Goal: Task Accomplishment & Management: Use online tool/utility

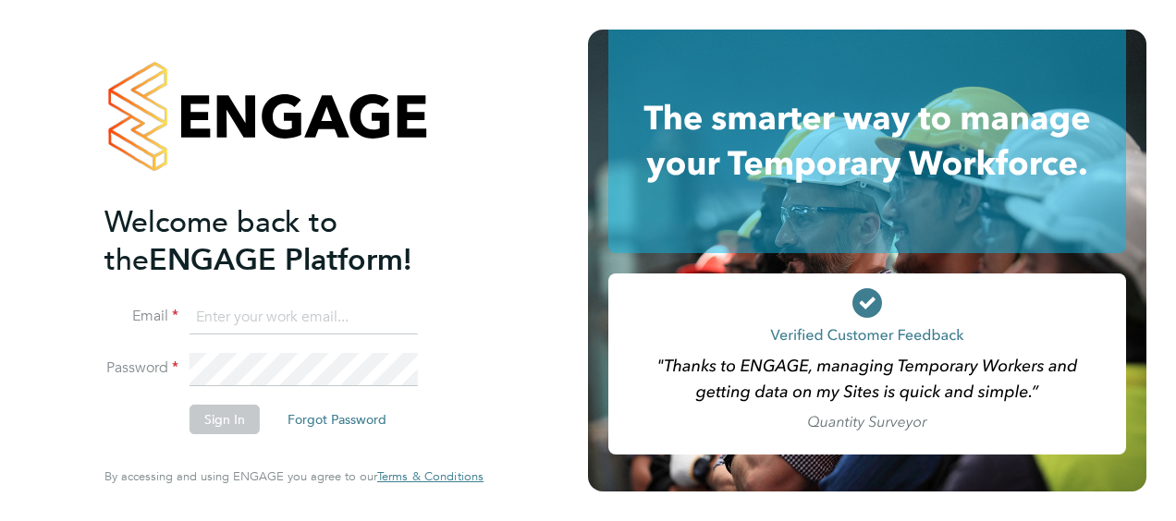
type input "[PERSON_NAME][EMAIL_ADDRESS][PERSON_NAME][DOMAIN_NAME]"
click at [214, 423] on button "Sign In" at bounding box center [224, 420] width 70 height 30
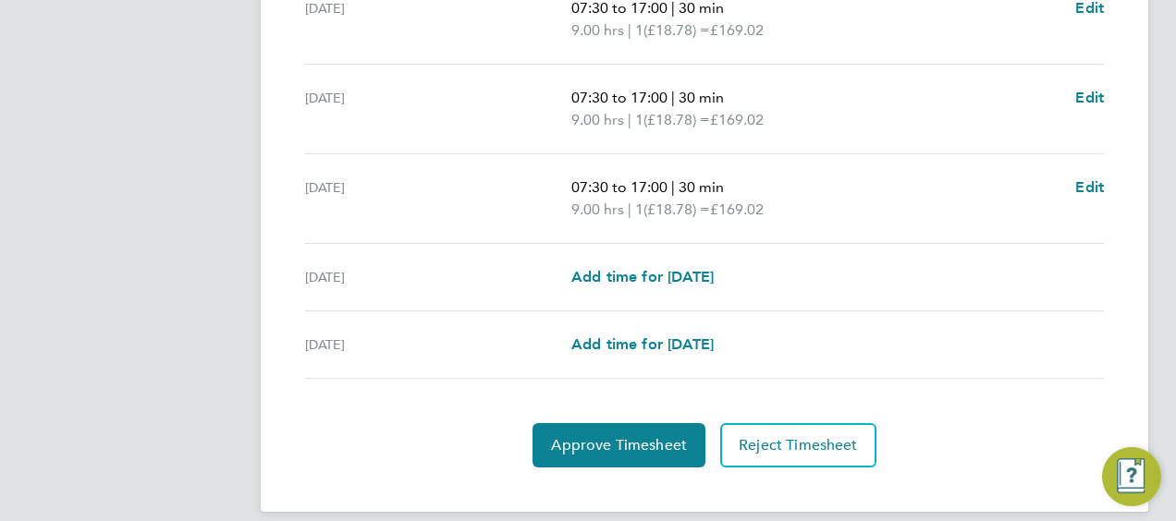
scroll to position [825, 0]
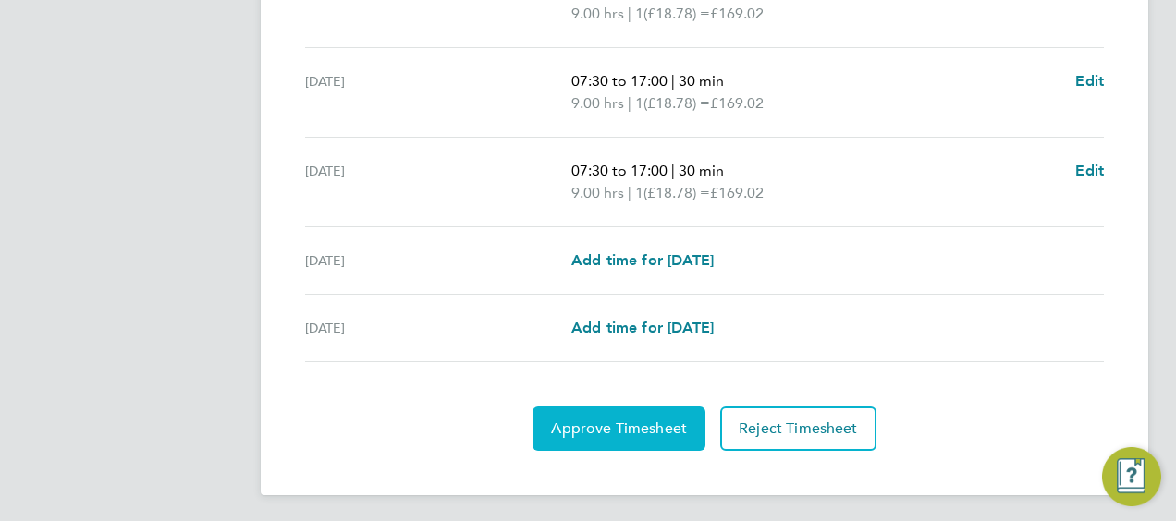
click at [606, 425] on span "Approve Timesheet" at bounding box center [619, 429] width 136 height 18
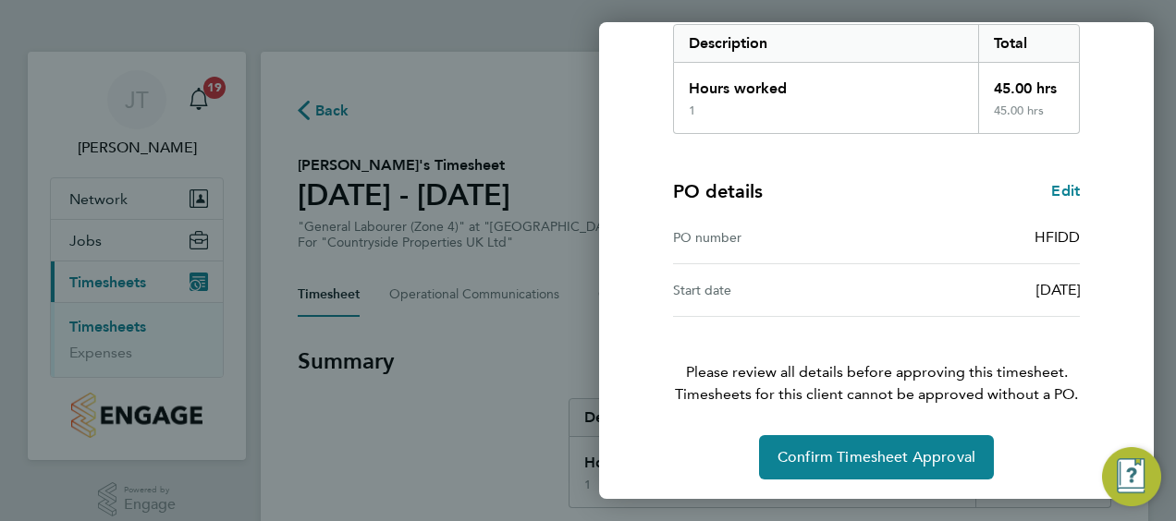
scroll to position [310, 0]
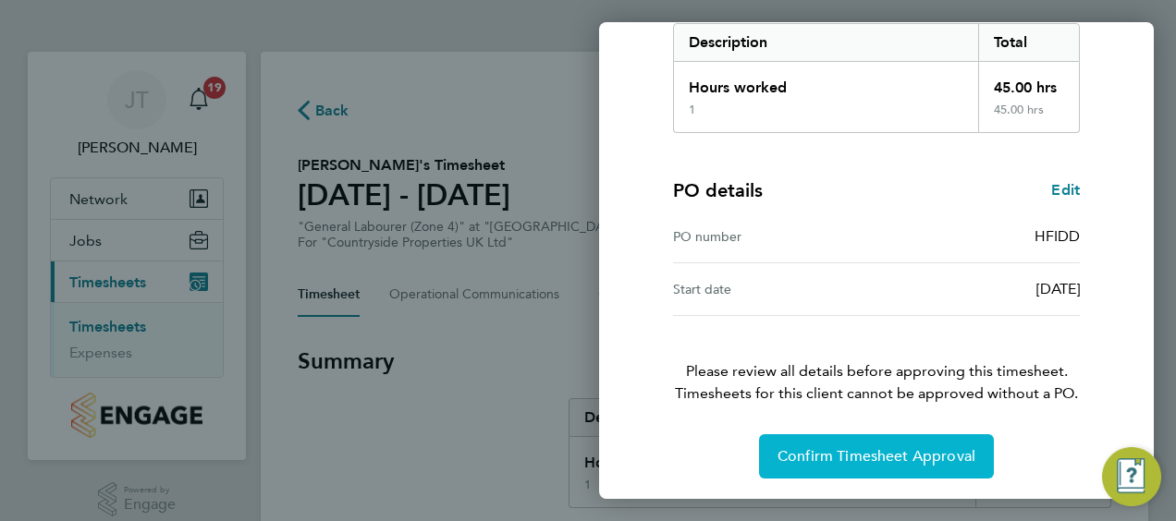
click at [852, 448] on span "Confirm Timesheet Approval" at bounding box center [876, 456] width 198 height 18
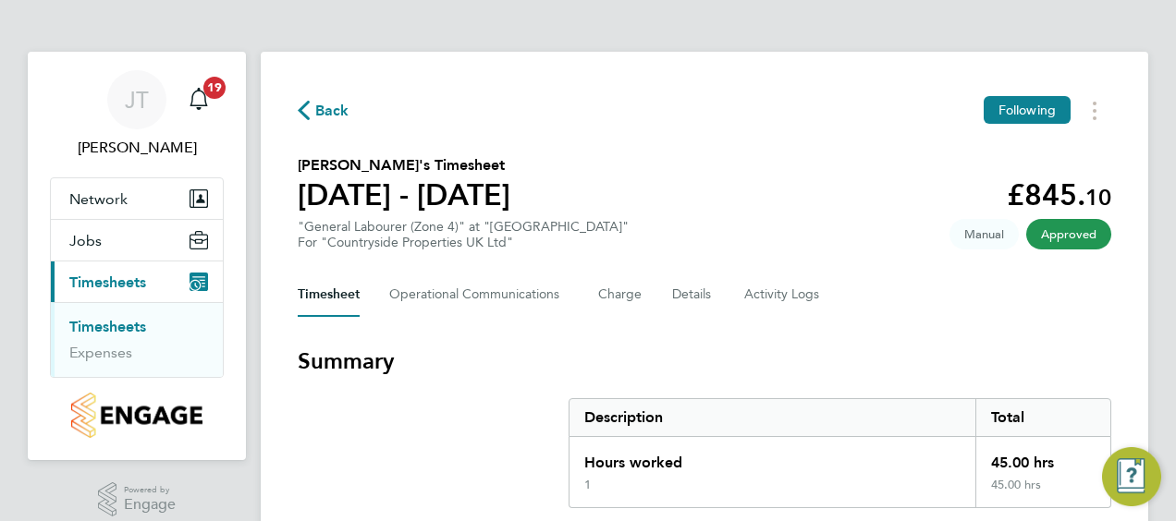
click at [120, 326] on link "Timesheets" at bounding box center [107, 327] width 77 height 18
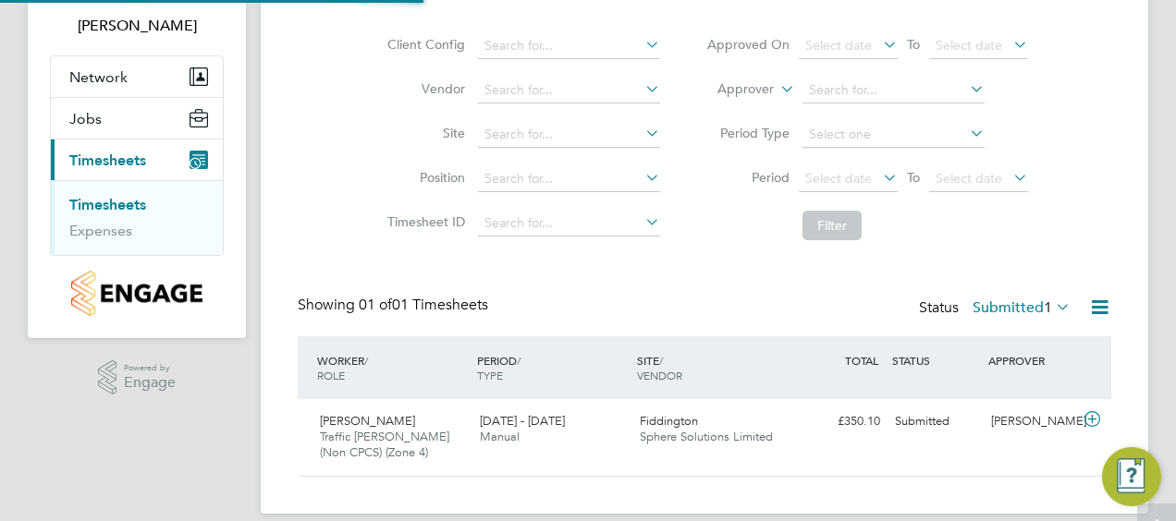
scroll to position [142, 0]
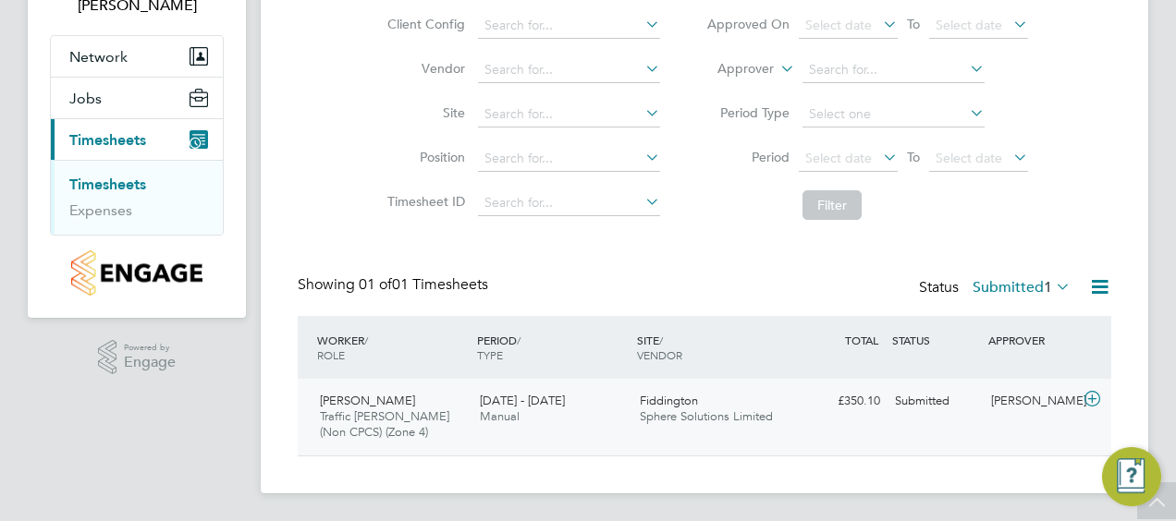
click at [353, 395] on span "Olaitan Sofola" at bounding box center [367, 401] width 95 height 16
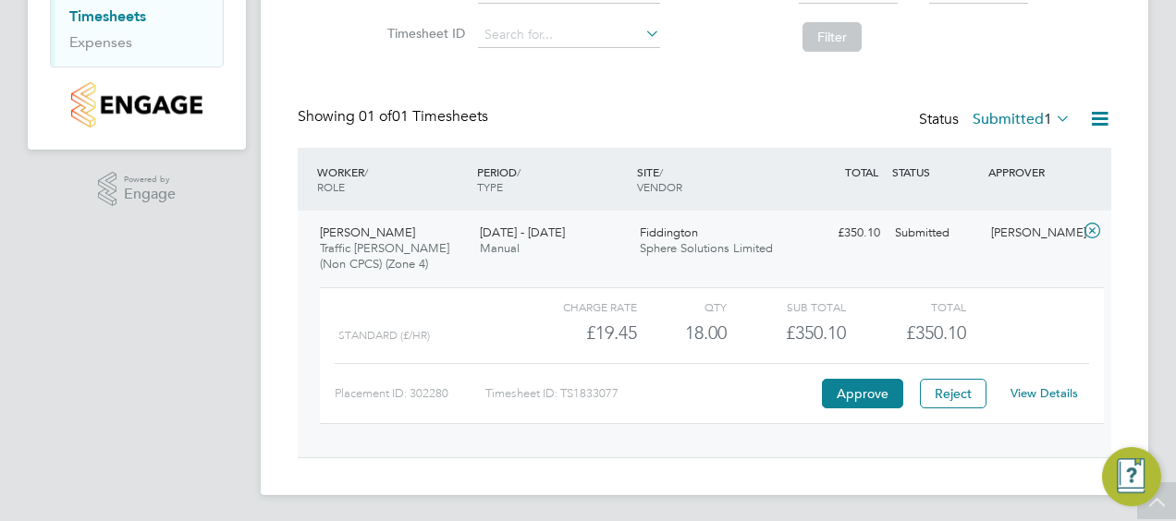
scroll to position [312, 0]
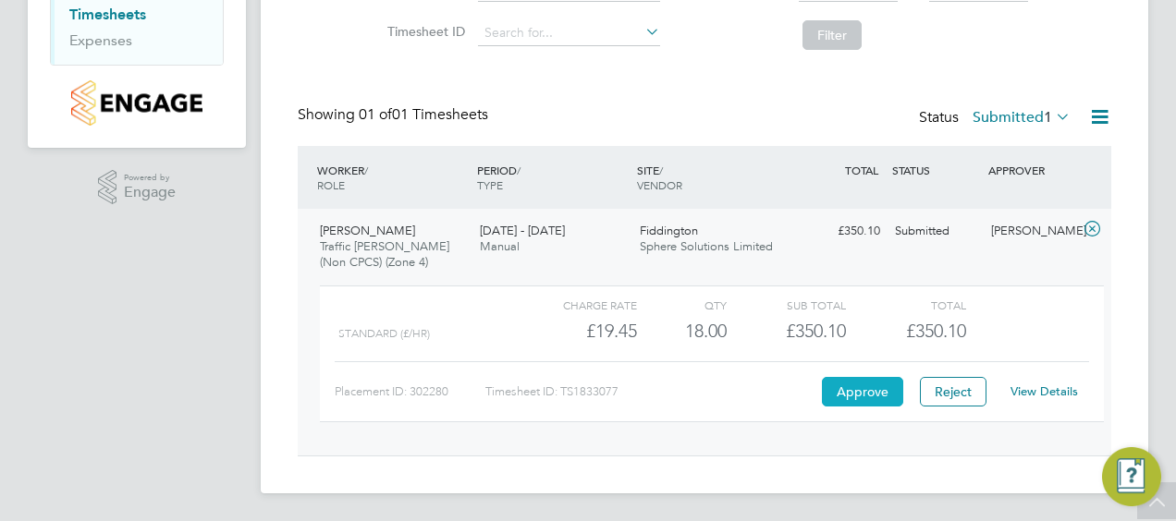
click at [860, 388] on button "Approve" at bounding box center [862, 392] width 81 height 30
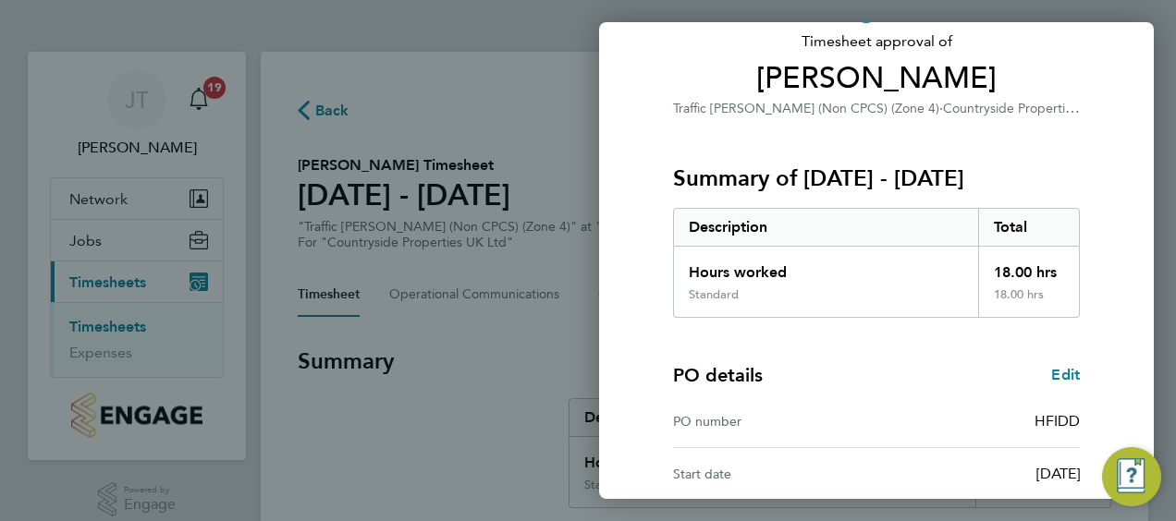
scroll to position [310, 0]
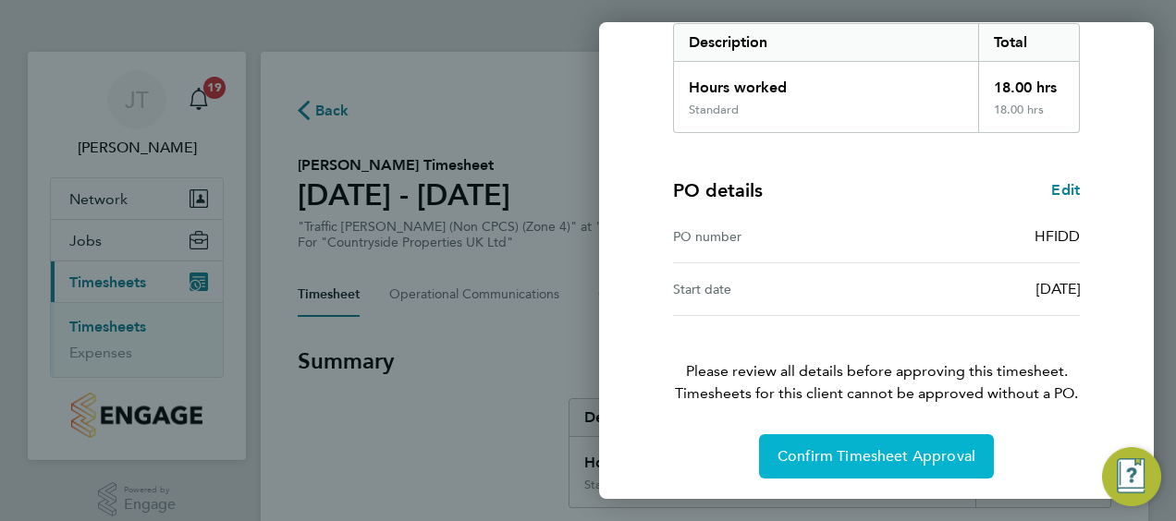
click at [860, 449] on span "Confirm Timesheet Approval" at bounding box center [876, 456] width 198 height 18
